Goal: Information Seeking & Learning: Learn about a topic

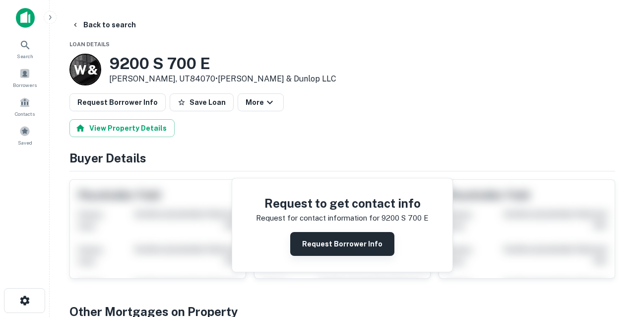
click at [319, 249] on button "Request Borrower Info" at bounding box center [342, 244] width 104 height 24
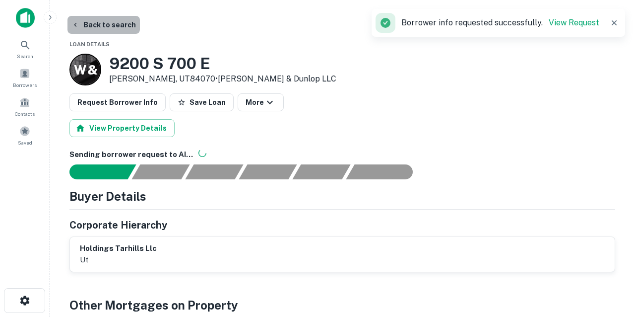
click at [110, 25] on button "Back to search" at bounding box center [104, 25] width 72 height 18
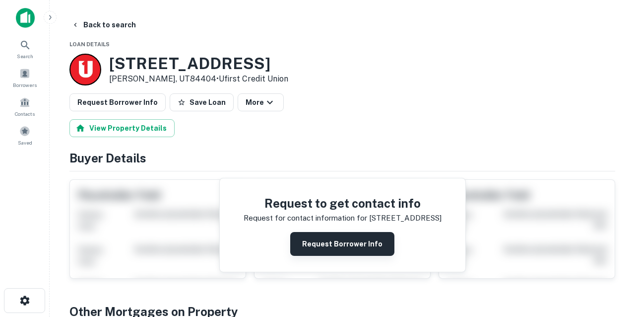
click at [309, 250] on button "Request Borrower Info" at bounding box center [342, 244] width 104 height 24
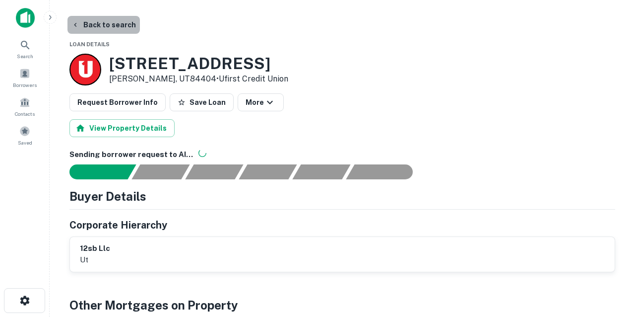
click at [128, 24] on button "Back to search" at bounding box center [104, 25] width 72 height 18
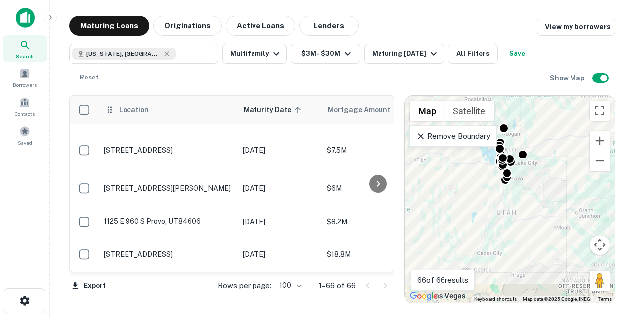
scroll to position [1993, 0]
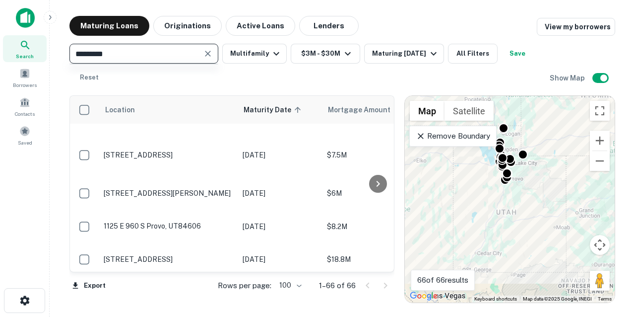
click at [154, 55] on input "*********" at bounding box center [135, 54] width 127 height 14
type input "**********"
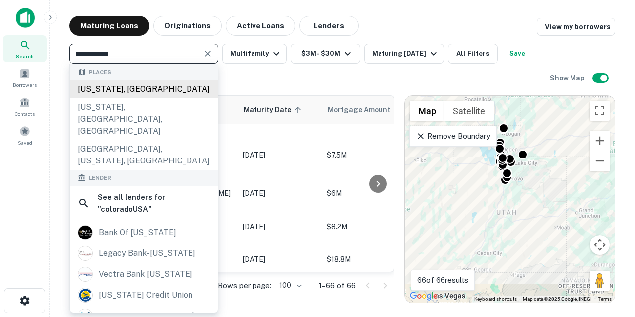
click at [127, 92] on div "Colorado, USA" at bounding box center [144, 89] width 148 height 18
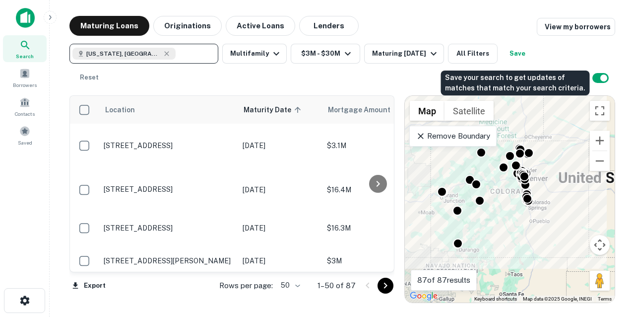
click at [514, 53] on button "Save" at bounding box center [518, 54] width 32 height 20
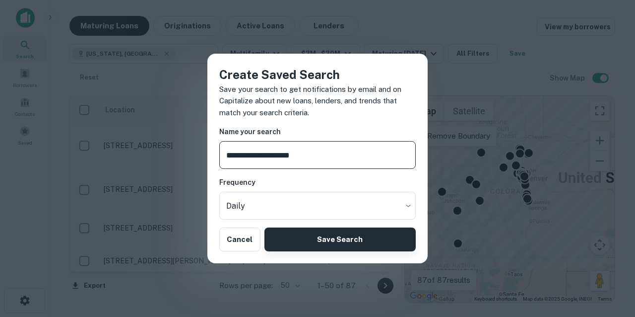
type input "**********"
click at [370, 233] on button "Save Search" at bounding box center [340, 239] width 151 height 24
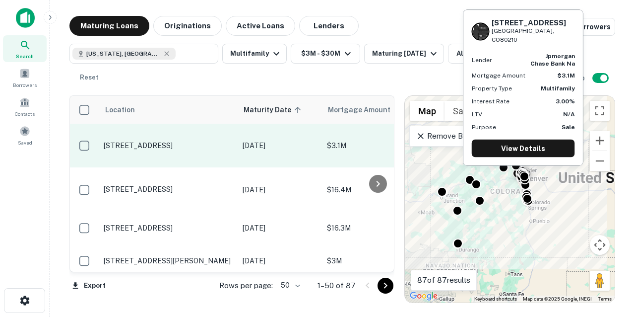
click at [176, 142] on p "2444 S York St Denver, CO80210" at bounding box center [168, 145] width 129 height 9
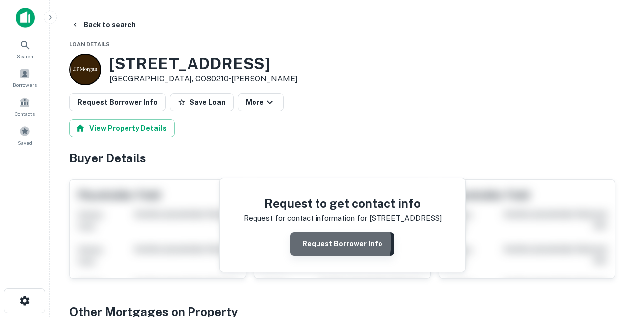
click at [332, 242] on button "Request Borrower Info" at bounding box center [342, 244] width 104 height 24
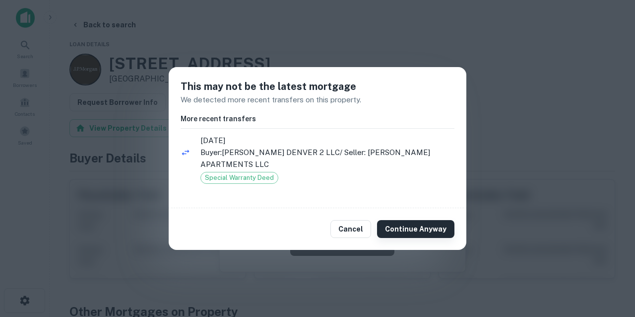
click at [388, 225] on button "Continue Anyway" at bounding box center [415, 229] width 77 height 18
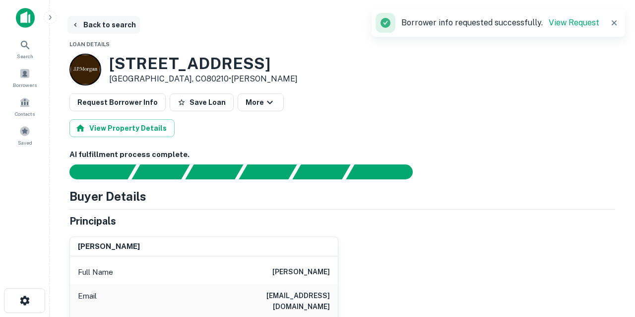
click at [119, 26] on button "Back to search" at bounding box center [104, 25] width 72 height 18
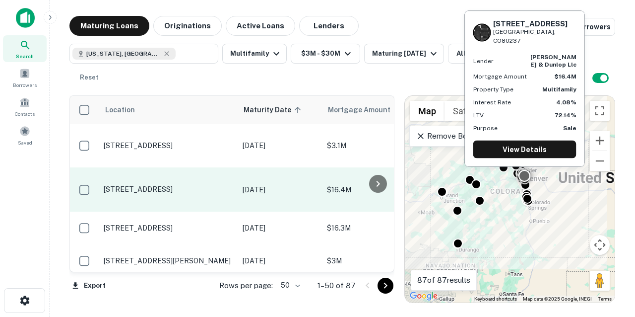
click at [201, 185] on p "7200 E Quincy Ave Denver, CO80237" at bounding box center [168, 189] width 129 height 9
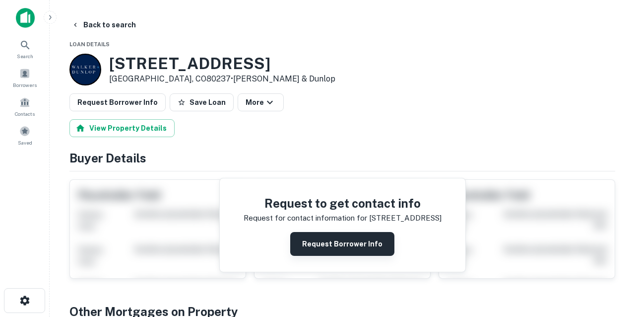
click at [342, 238] on button "Request Borrower Info" at bounding box center [342, 244] width 104 height 24
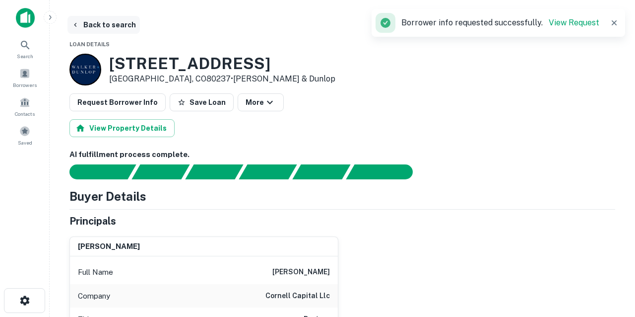
click at [115, 25] on button "Back to search" at bounding box center [104, 25] width 72 height 18
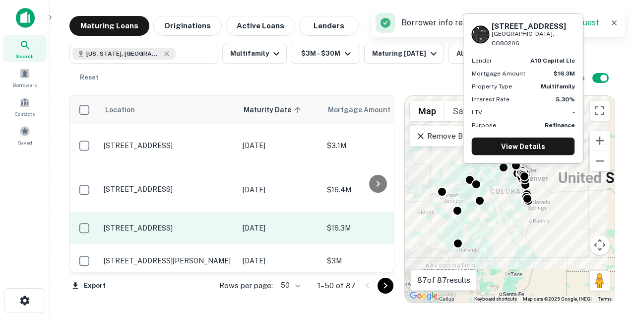
click at [206, 223] on p "1211 Vine St Denver, CO80206" at bounding box center [168, 227] width 129 height 9
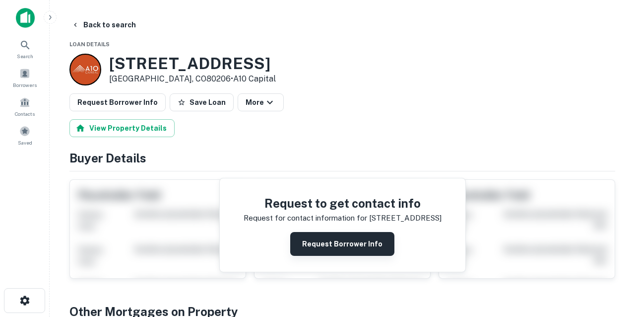
click at [329, 246] on button "Request Borrower Info" at bounding box center [342, 244] width 104 height 24
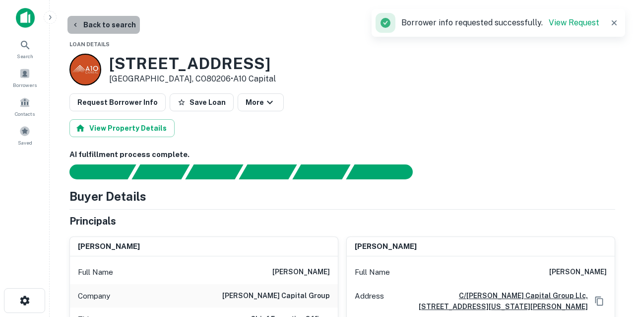
click at [110, 23] on button "Back to search" at bounding box center [104, 25] width 72 height 18
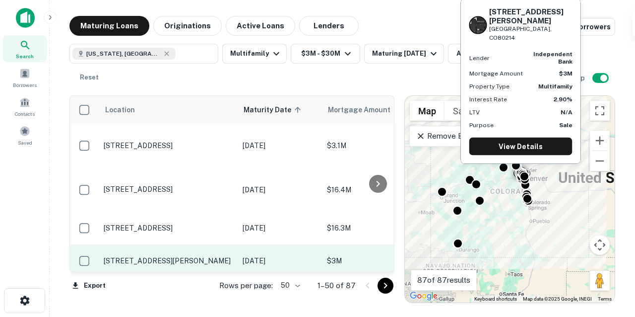
click at [243, 255] on p "Sep 02, 2025" at bounding box center [280, 260] width 74 height 11
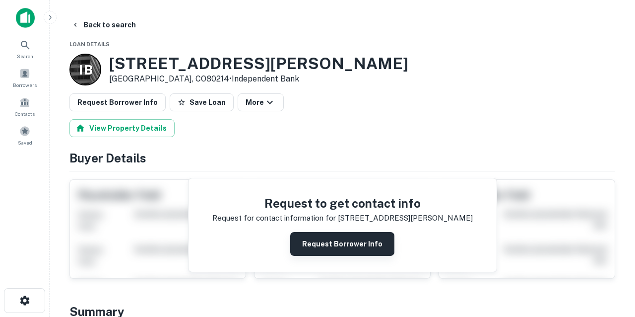
click at [313, 237] on button "Request Borrower Info" at bounding box center [342, 244] width 104 height 24
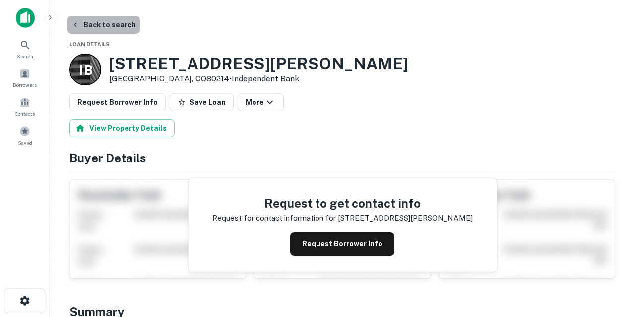
click at [121, 23] on button "Back to search" at bounding box center [104, 25] width 72 height 18
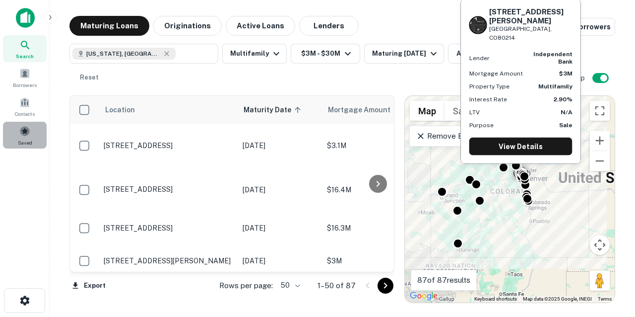
click at [27, 131] on span at bounding box center [24, 131] width 11 height 11
